Goal: Book appointment/travel/reservation

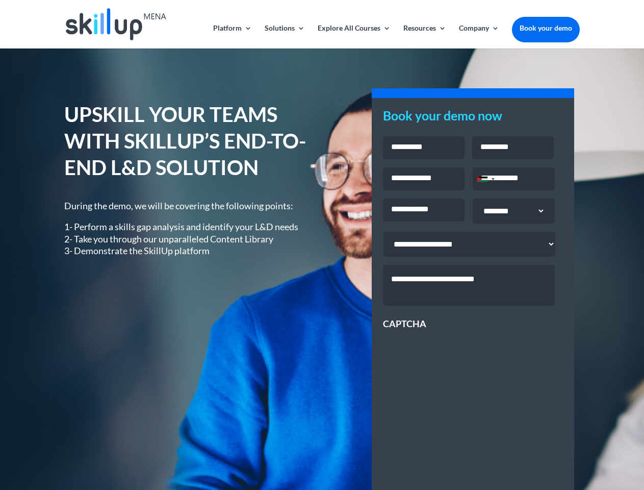
click at [322, 245] on div "UPSKILL YOUR TEAMS WITH SKILLUP’S END-TO-END L&D SOLUTION During the demo, we w…" at bounding box center [321, 367] width 515 height 561
click at [284, 36] on link "Solutions" at bounding box center [285, 36] width 40 height 24
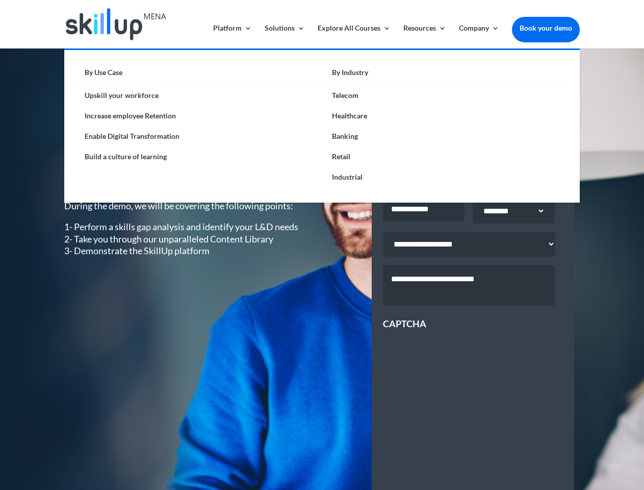
click at [353, 36] on link "Explore All Courses" at bounding box center [354, 36] width 73 height 24
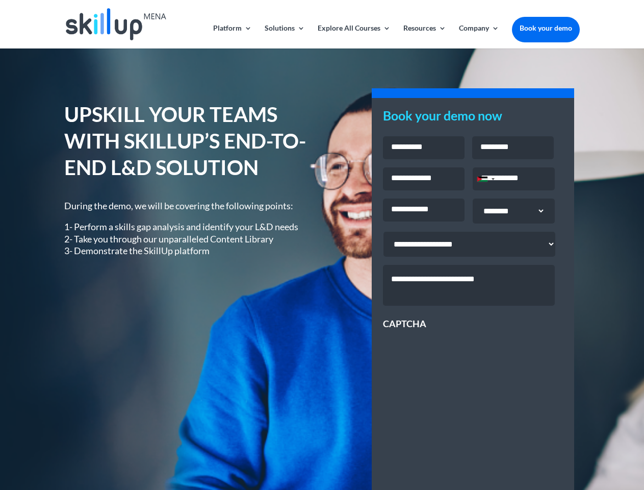
click at [424, 36] on link "Resources" at bounding box center [424, 36] width 43 height 24
click at [479, 36] on link "Company" at bounding box center [479, 36] width 40 height 24
click at [486, 180] on div "Jordan +962" at bounding box center [482, 178] width 10 height 5
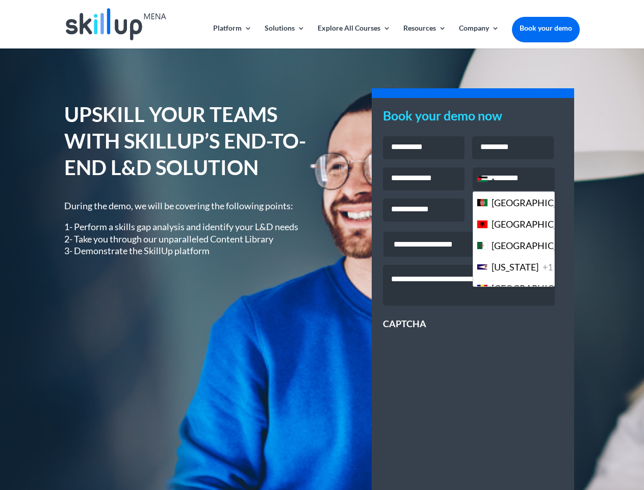
scroll to position [2783, 0]
